Goal: Find specific page/section: Find specific page/section

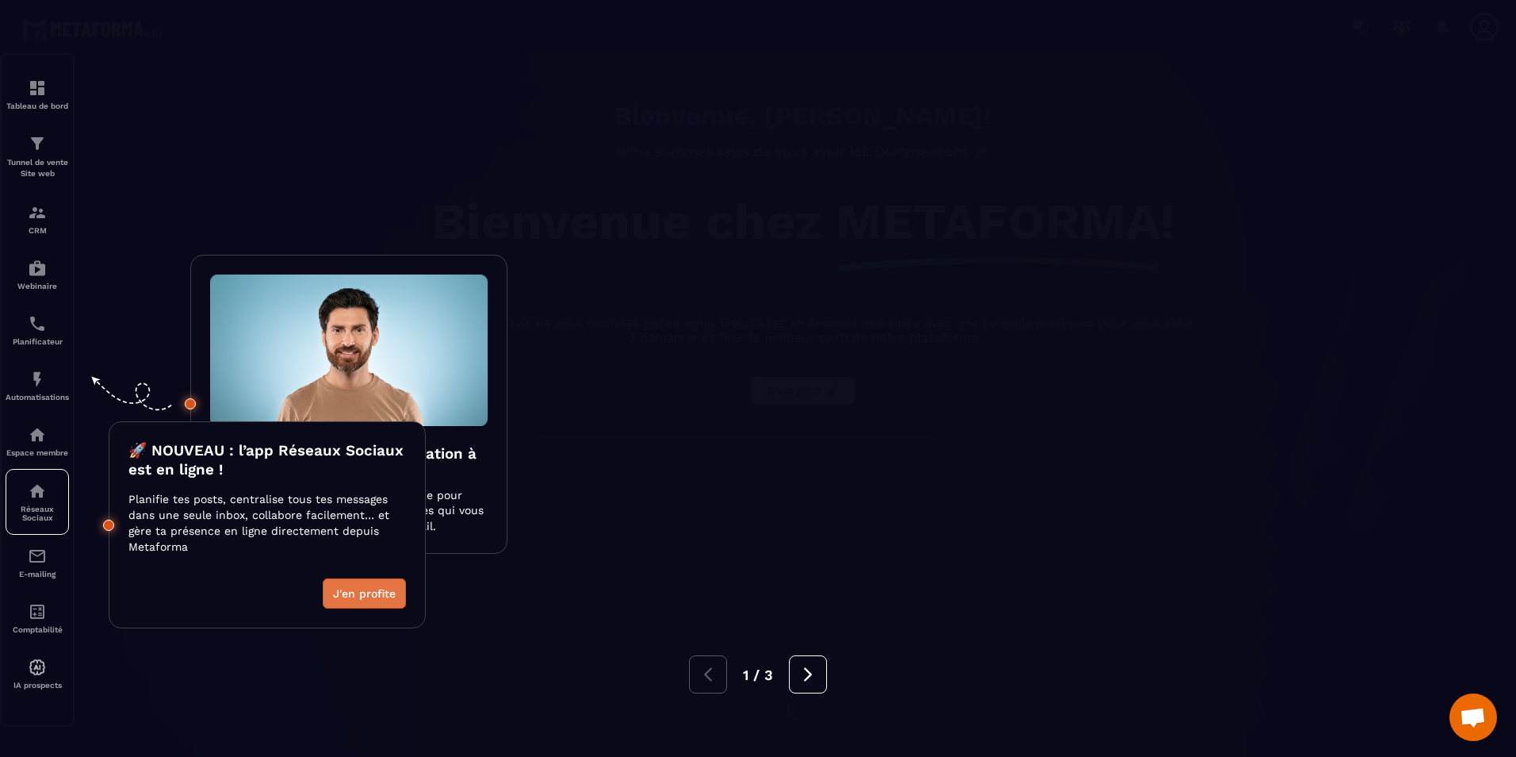
scroll to position [3007, 0]
click at [376, 597] on button "J'en profite" at bounding box center [364, 593] width 83 height 30
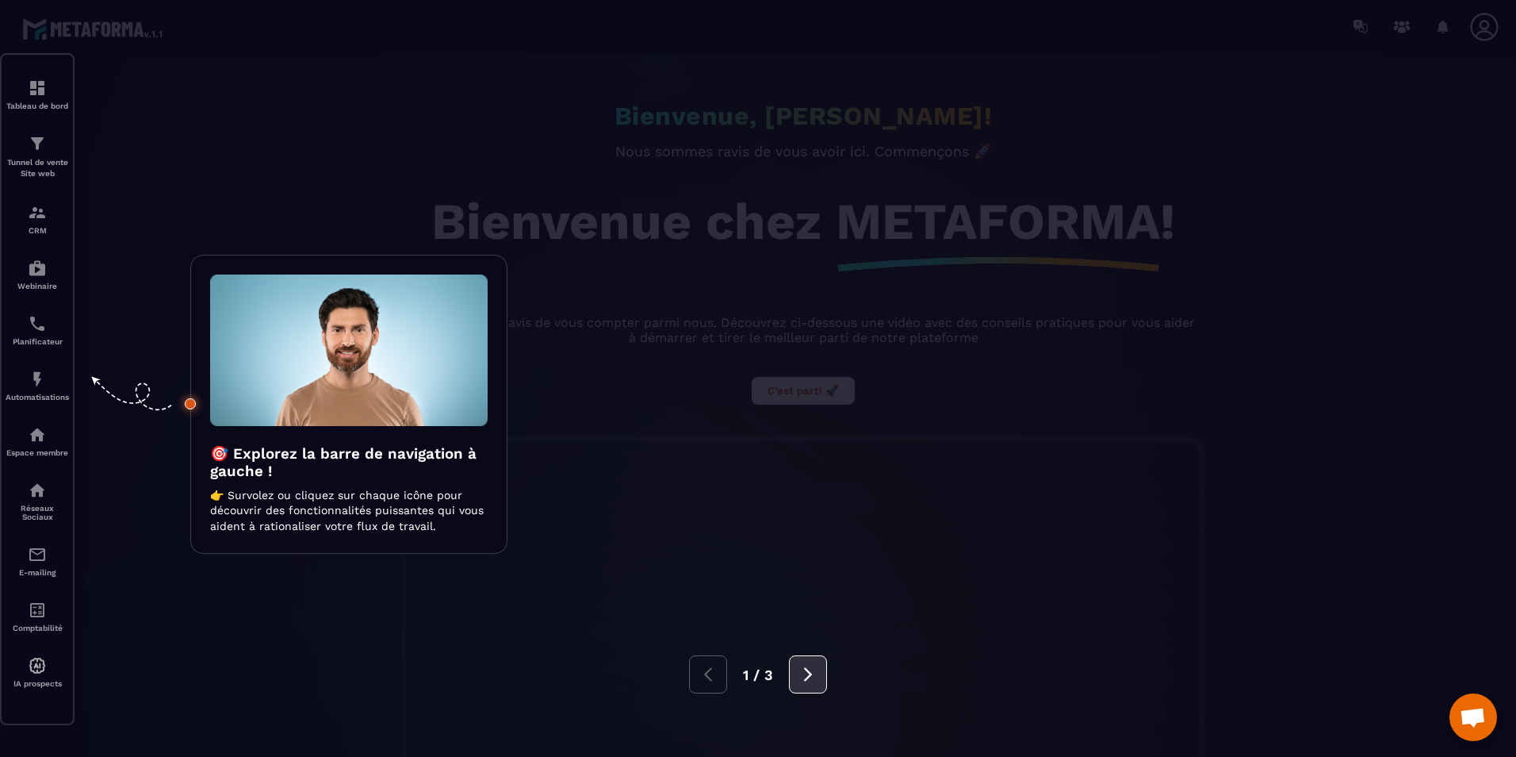
click at [819, 680] on button at bounding box center [808, 674] width 38 height 38
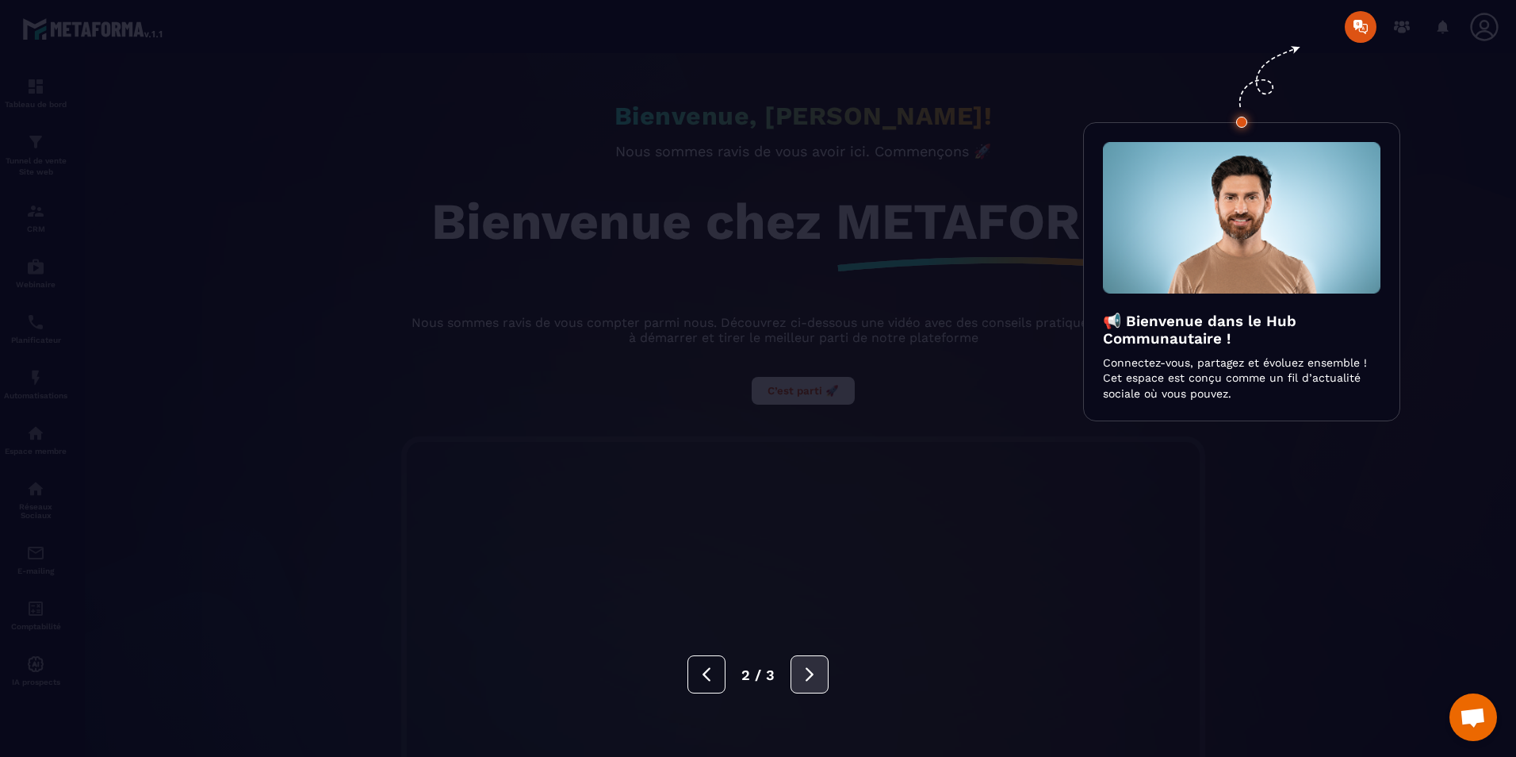
click at [819, 680] on button at bounding box center [810, 674] width 38 height 38
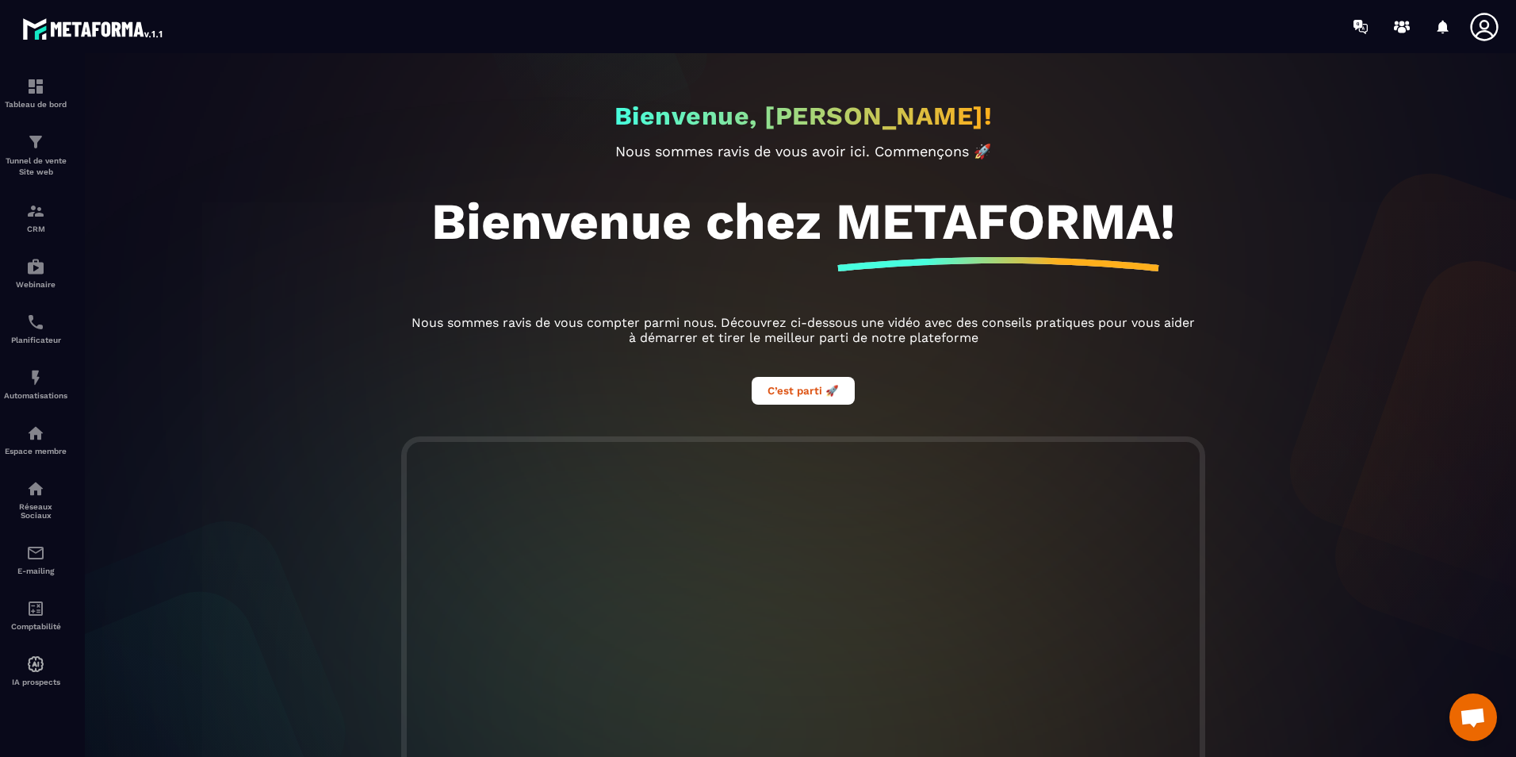
click at [52, 230] on div at bounding box center [803, 412] width 1516 height 719
click at [35, 217] on img at bounding box center [35, 210] width 19 height 19
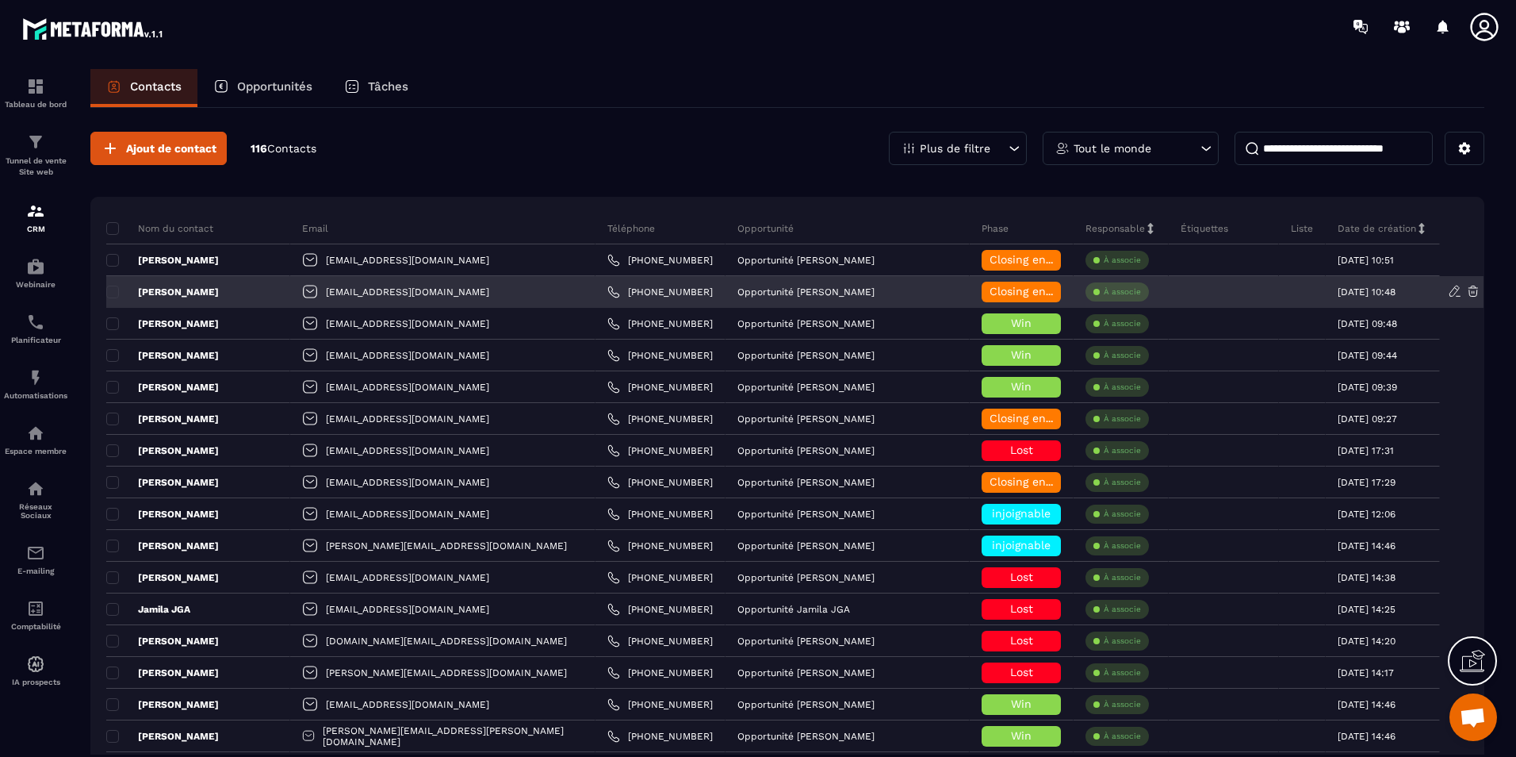
click at [244, 292] on div "[PERSON_NAME]" at bounding box center [198, 292] width 184 height 32
